Goal: Information Seeking & Learning: Check status

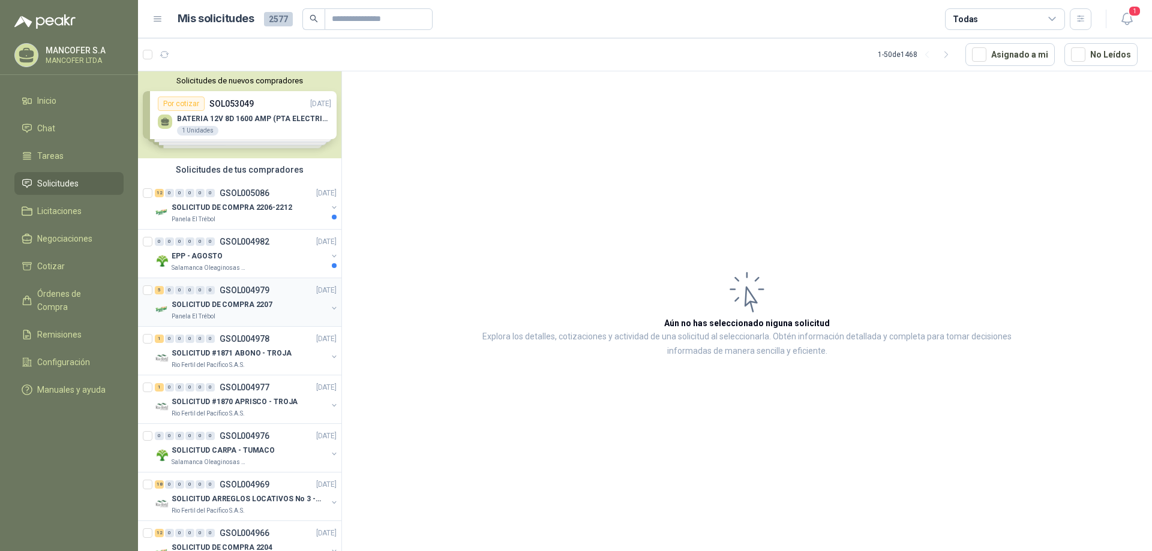
click at [199, 303] on p "SOLICITUD DE COMPRA 2207" at bounding box center [222, 304] width 101 height 11
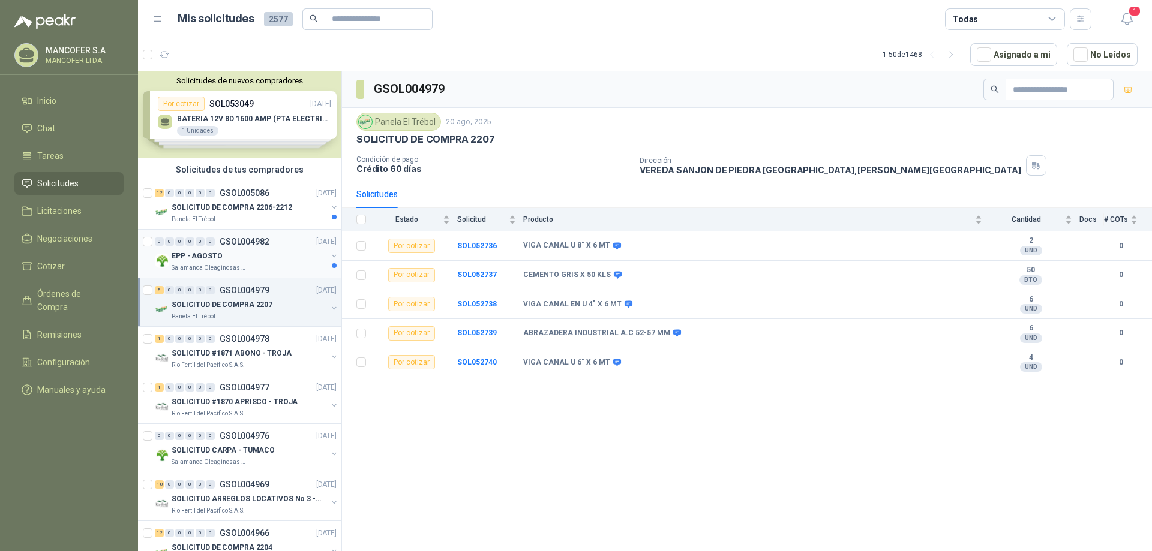
click at [199, 246] on div "0 0 0 0 0 0 GSOL004982 [DATE]" at bounding box center [247, 242] width 184 height 14
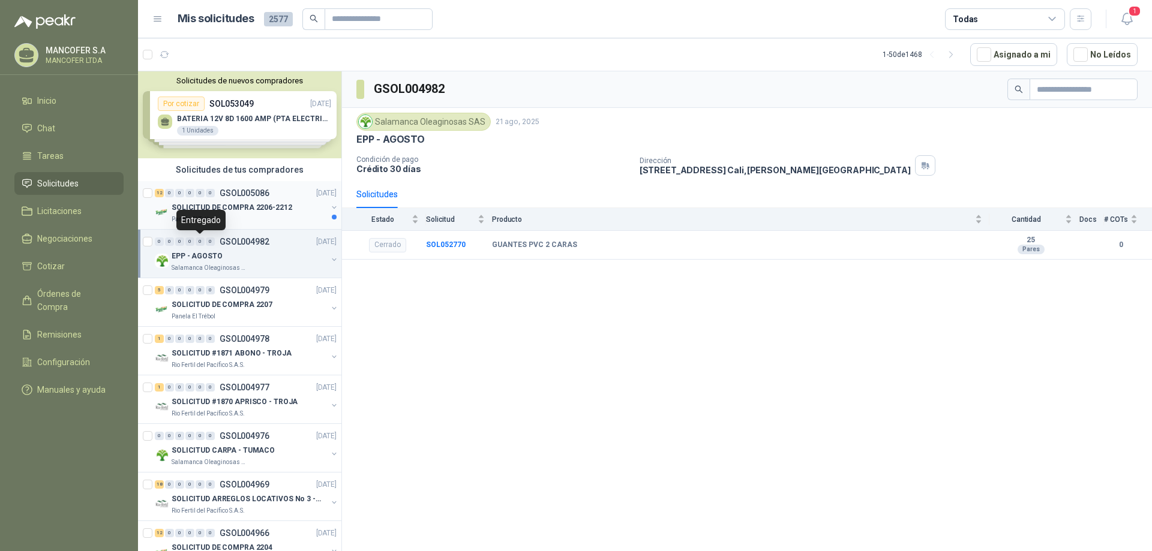
click at [206, 202] on p "SOLICITUD DE COMPRA 2206-2212" at bounding box center [232, 207] width 121 height 11
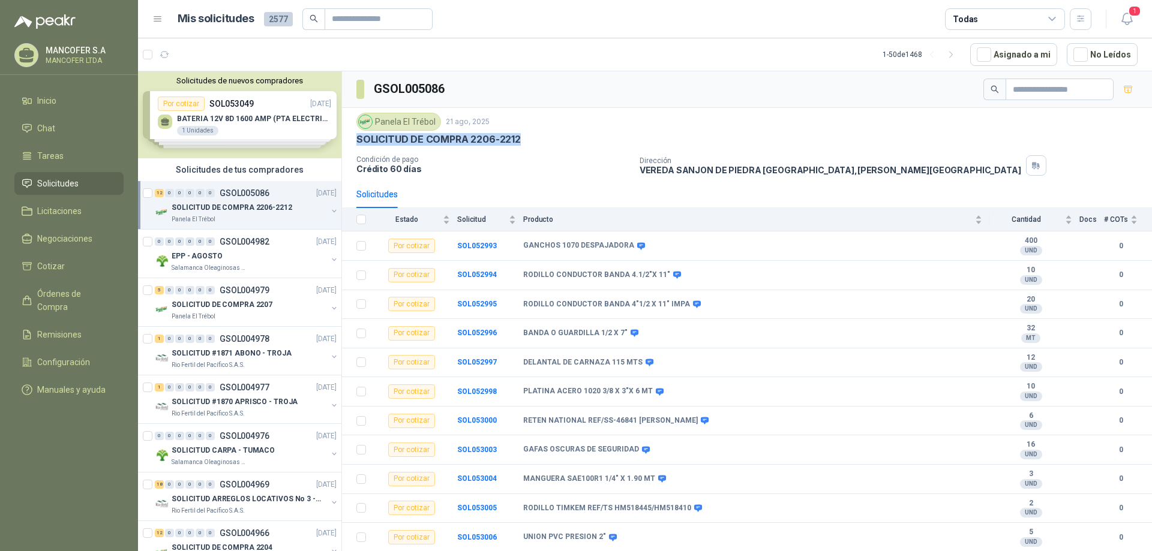
drag, startPoint x: 519, startPoint y: 139, endPoint x: 354, endPoint y: 137, distance: 164.4
click at [354, 137] on div "Panela El Trébol [DATE] SOLICITUD DE COMPRA 2206-2212 Condición de pago Crédito…" at bounding box center [747, 144] width 810 height 73
copy p "SOLICITUD DE COMPRA 2206-2212"
drag, startPoint x: 448, startPoint y: 91, endPoint x: 368, endPoint y: 87, distance: 79.9
click at [368, 87] on div "GSOL005086" at bounding box center [747, 89] width 810 height 37
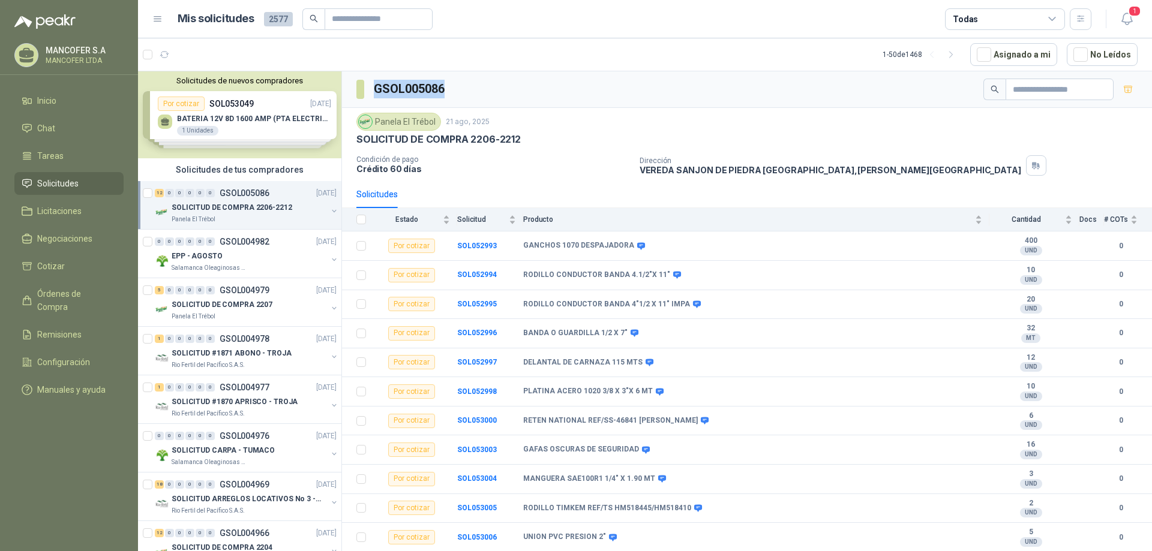
copy section "GSOL005086"
drag, startPoint x: 445, startPoint y: 273, endPoint x: 667, endPoint y: 285, distance: 222.2
click at [667, 285] on tr "Por cotizar SOL052994 RODILLO CONDUCTOR BANDA 4.1/2"X 11" 10 UND  0" at bounding box center [747, 275] width 810 height 29
copy tr "SOL052994 RODILLO CONDUCTOR BANDA 4.1/2"X 11""
drag, startPoint x: 449, startPoint y: 303, endPoint x: 679, endPoint y: 301, distance: 230.3
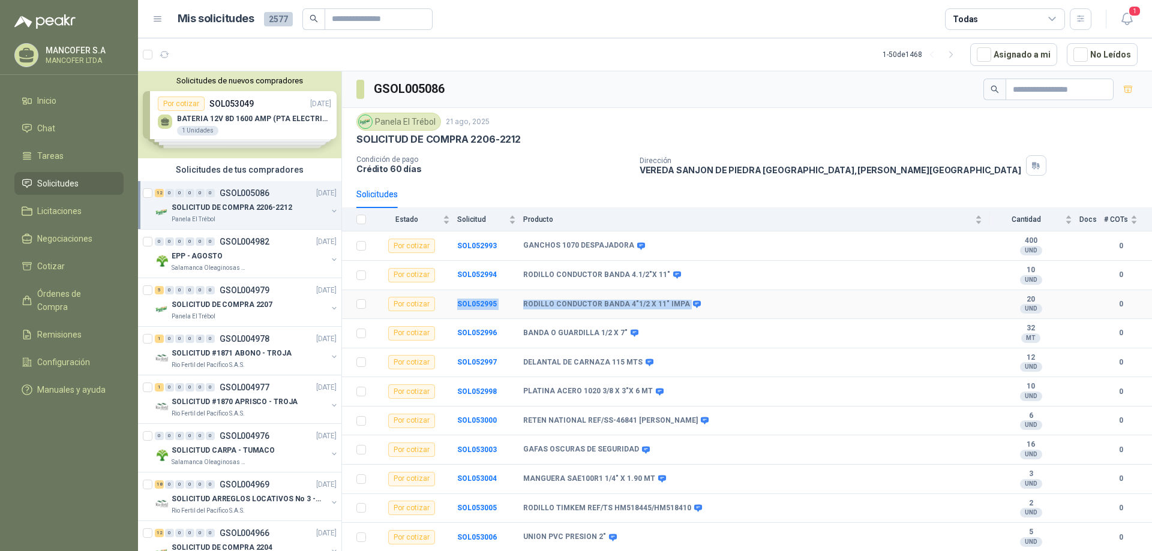
click at [679, 301] on tr "Por cotizar SOL052995 RODILLO CONDUCTOR BANDA 4"1/2 X 11" IMPA 20 UND  0" at bounding box center [747, 304] width 810 height 29
copy tr "SOL052995 RODILLO CONDUCTOR BANDA 4"1/2 X 11" IMPA"
drag, startPoint x: 456, startPoint y: 330, endPoint x: 701, endPoint y: 339, distance: 244.9
click at [701, 339] on tr "Por cotizar SOL052996 BANDA O GUARDILLA 1/2 X 7" 32 MT  0" at bounding box center [747, 333] width 810 height 29
copy tr "SOL052996 BANDA O GUARDILLA 1/2 X 7""
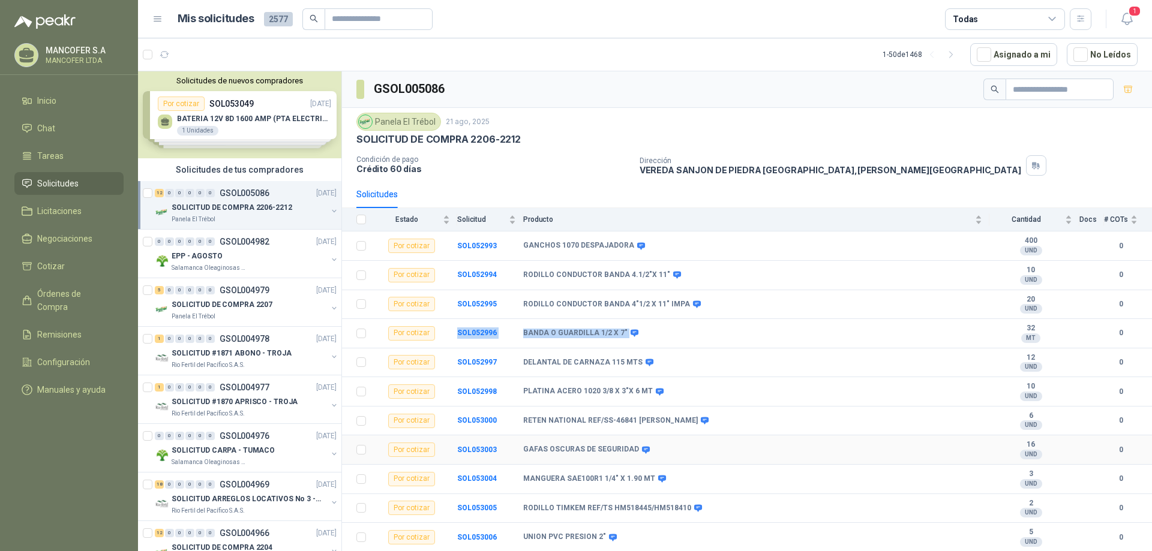
scroll to position [26, 0]
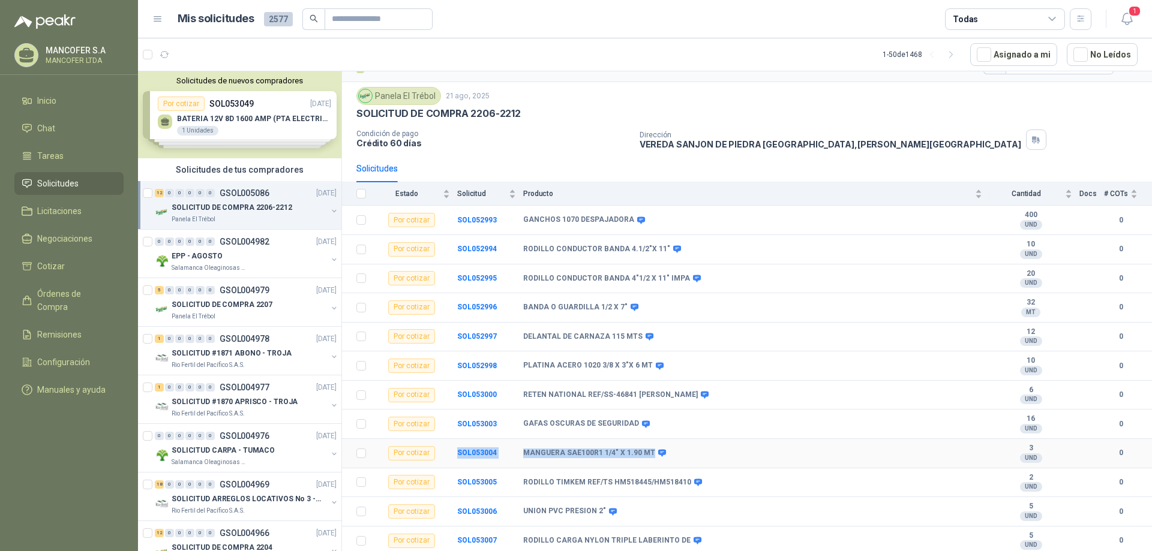
drag, startPoint x: 648, startPoint y: 452, endPoint x: 437, endPoint y: 453, distance: 210.5
click at [437, 453] on tr "Por cotizar SOL053004 MANGUERA SAE100R1 1/4" X 1.90 MT 3 UND  0" at bounding box center [747, 453] width 810 height 29
copy tr "SOL053004 MANGUERA SAE100R1 1/4" X 1.90 MT"
click at [475, 539] on b "SOL053007" at bounding box center [477, 540] width 40 height 8
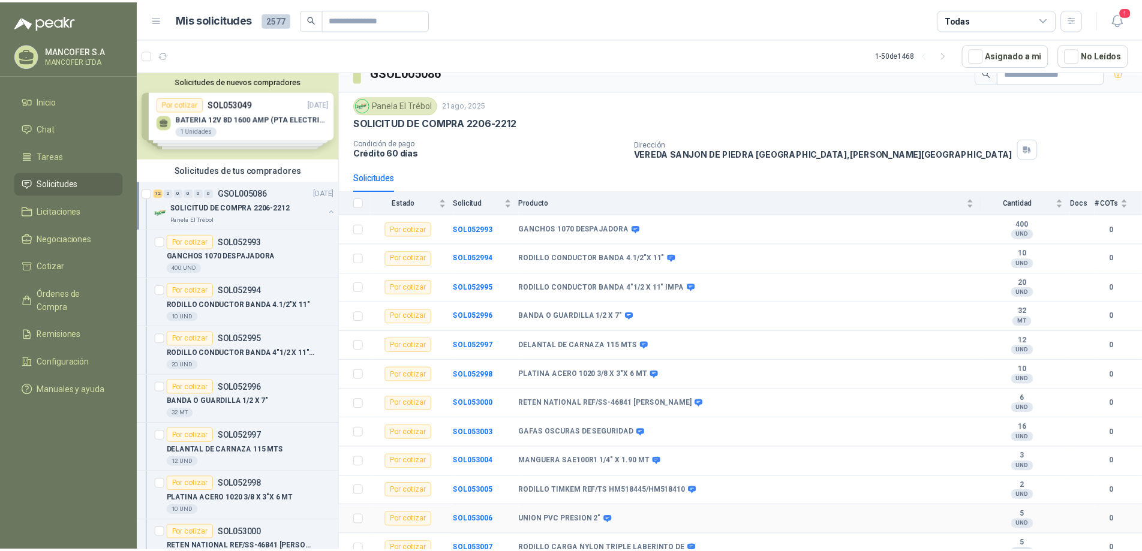
scroll to position [26, 0]
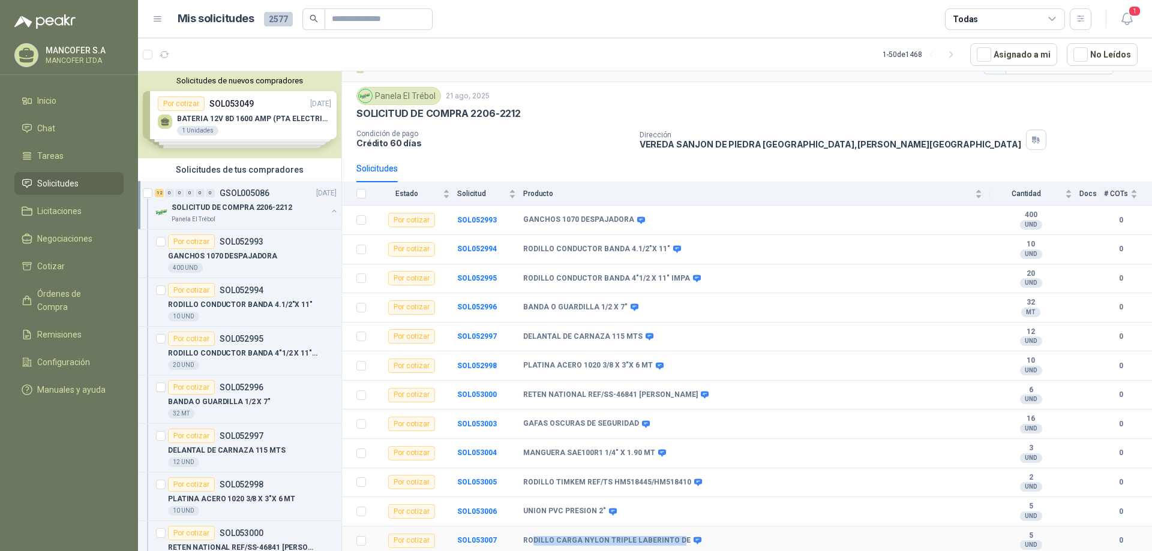
drag, startPoint x: 676, startPoint y: 540, endPoint x: 534, endPoint y: 539, distance: 142.1
click at [534, 539] on b "RODILLO CARGA NYLON TRIPLE LABERINTO DE" at bounding box center [606, 541] width 167 height 10
click at [524, 540] on b "RODILLO CARGA NYLON TRIPLE LABERINTO DE" at bounding box center [606, 541] width 167 height 10
drag, startPoint x: 523, startPoint y: 540, endPoint x: 680, endPoint y: 549, distance: 157.4
click at [680, 549] on td "RODILLO CARGA NYLON TRIPLE LABERINTO DE" at bounding box center [756, 541] width 466 height 29
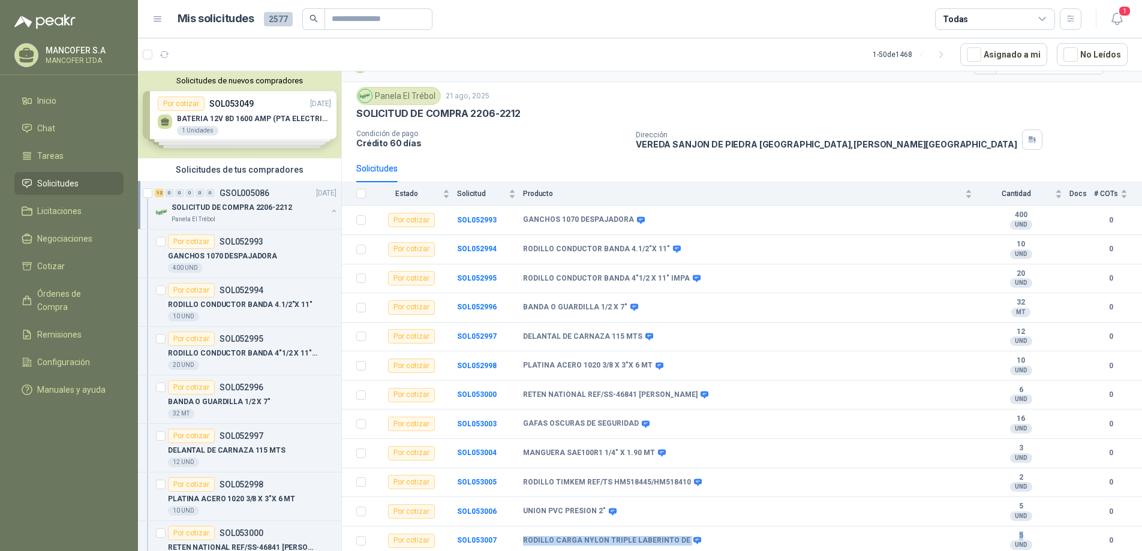
copy tr "RODILLO CARGA NYLON TRIPLE LABERINTO DE 5"
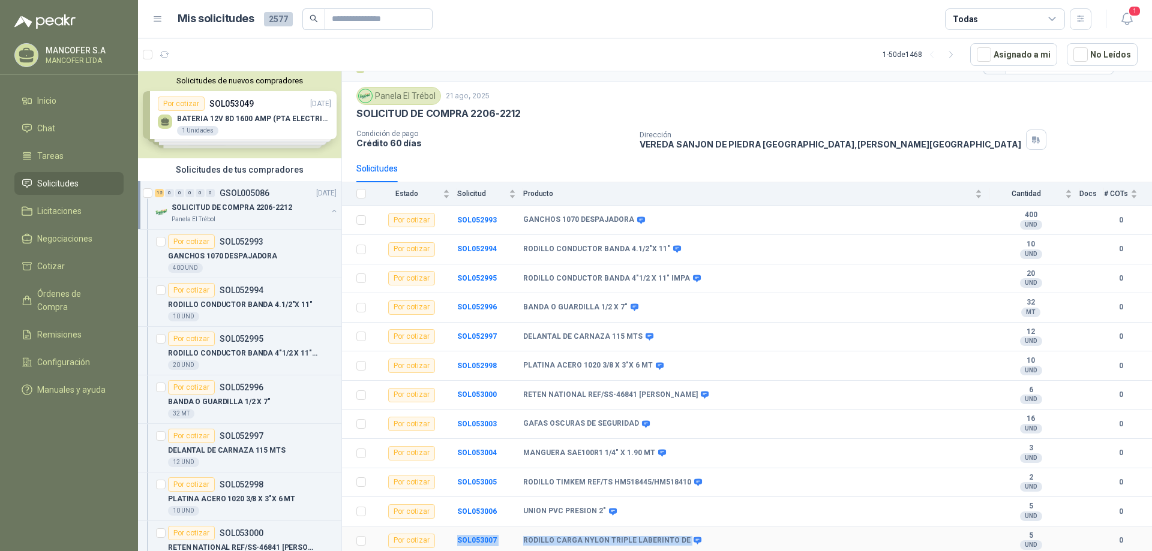
drag, startPoint x: 451, startPoint y: 529, endPoint x: 693, endPoint y: 545, distance: 242.2
click at [693, 545] on tr "Por cotizar SOL053007 RODILLO CARGA NYLON TRIPLE LABERINTO DE 5 UND  0" at bounding box center [747, 541] width 810 height 29
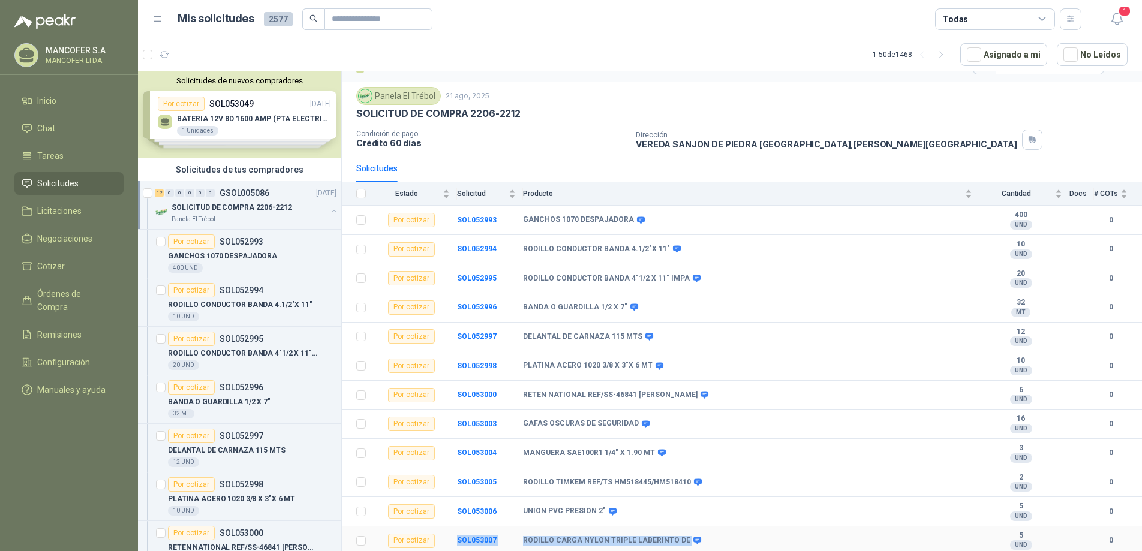
copy tr "SOL053007 RODILLO CARGA NYLON TRIPLE LABERINTO DE"
